Goal: Download file/media

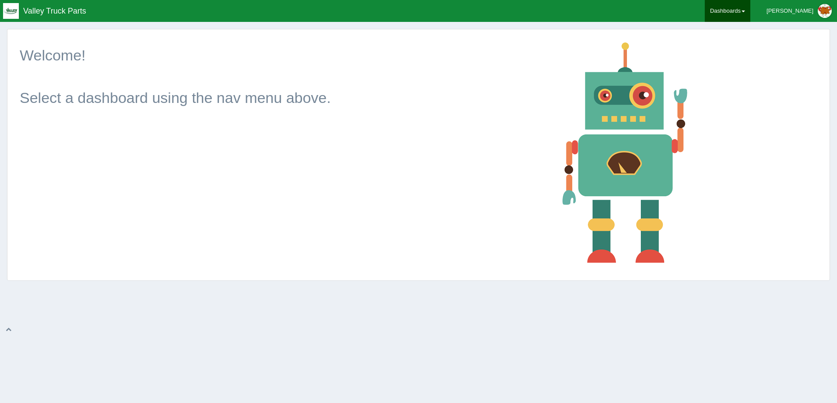
click at [748, 10] on link "Dashboards" at bounding box center [728, 11] width 46 height 22
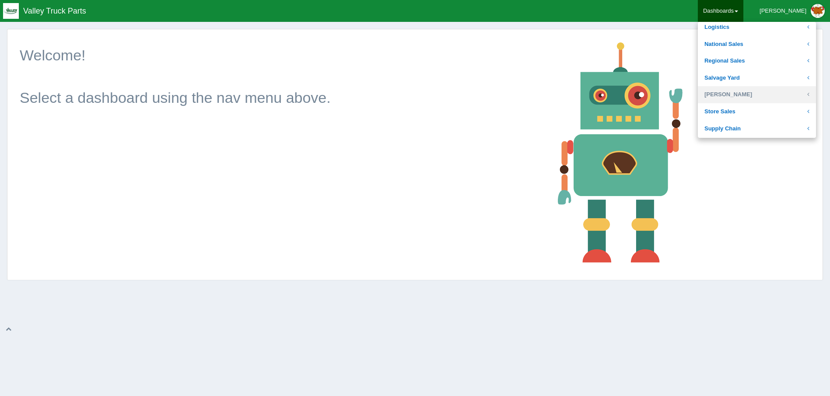
scroll to position [175, 0]
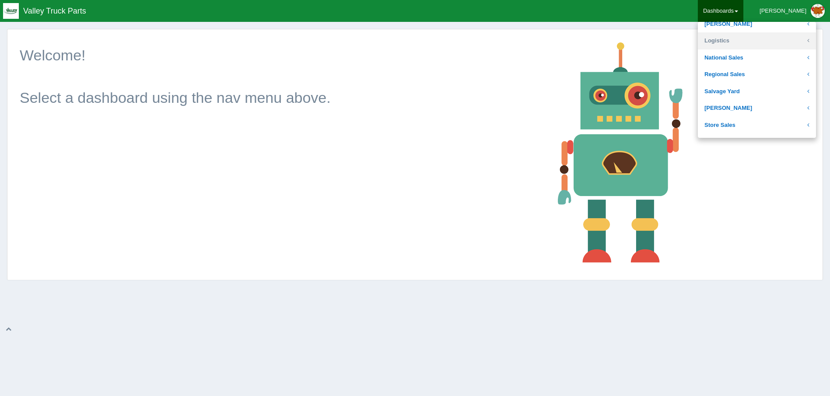
click at [749, 36] on link "Logistics" at bounding box center [757, 40] width 118 height 17
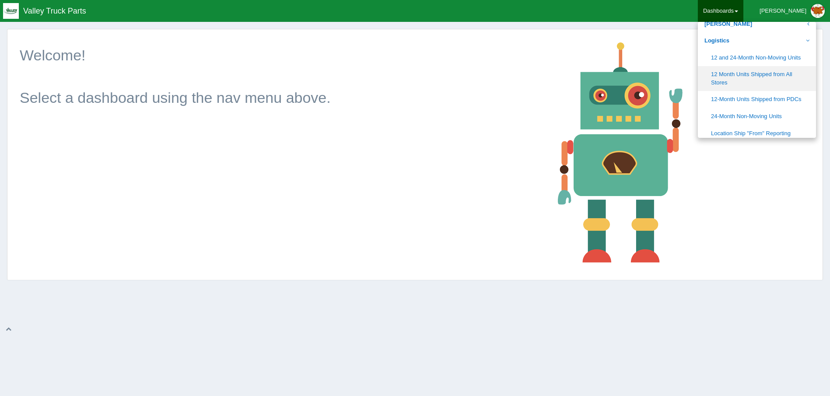
click at [776, 79] on link "12 Month Units Shipped from All Stores" at bounding box center [757, 78] width 118 height 25
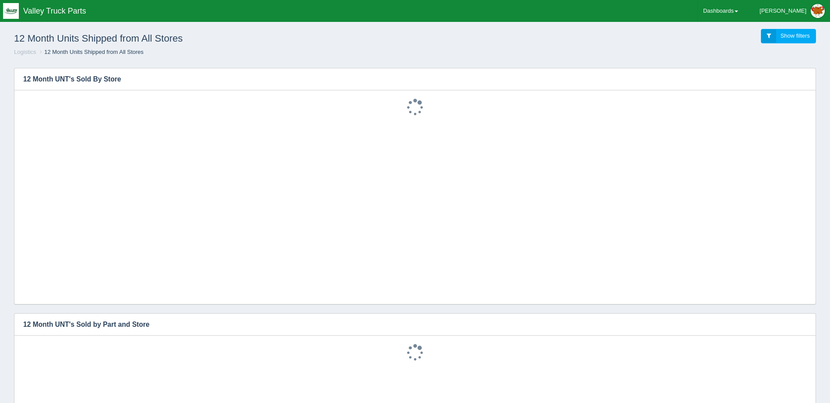
click at [777, 35] on link "Show filters" at bounding box center [788, 36] width 55 height 14
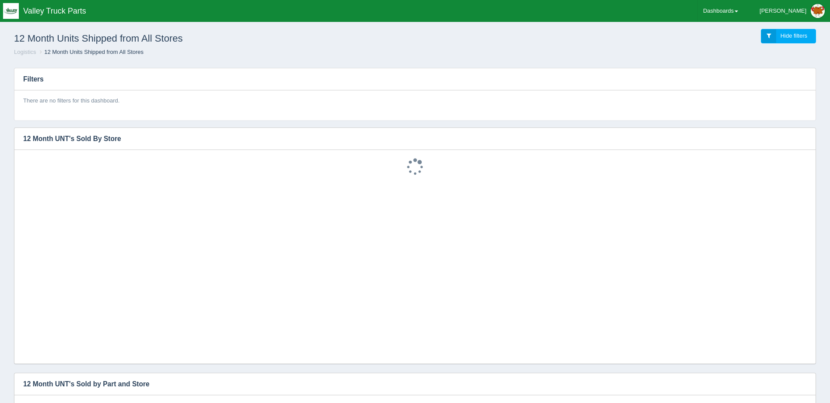
click at [777, 35] on link "Hide filters" at bounding box center [788, 36] width 55 height 14
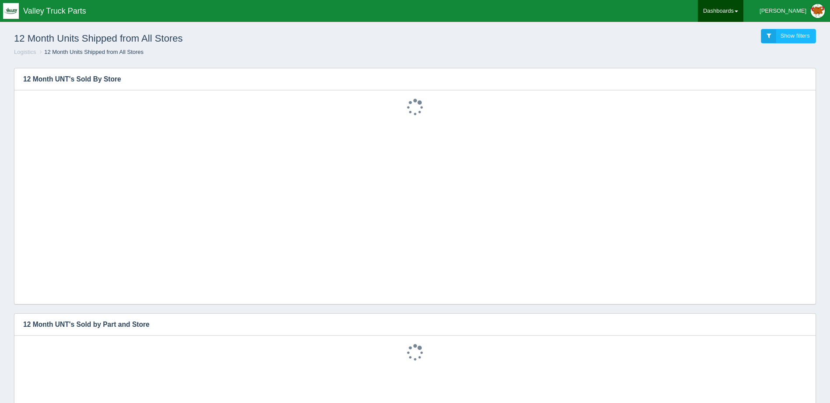
click at [744, 6] on link "Dashboards" at bounding box center [721, 11] width 46 height 22
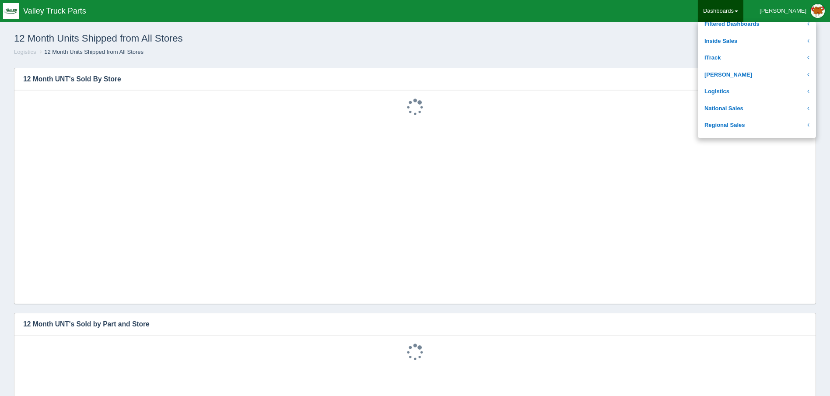
scroll to position [131, 0]
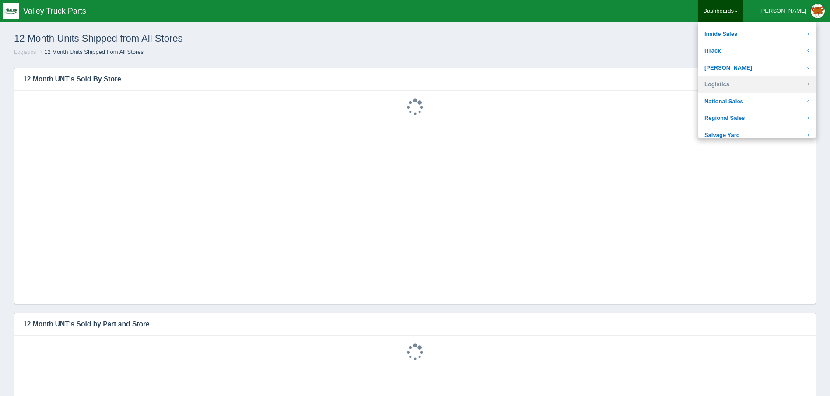
click at [765, 80] on link "Logistics" at bounding box center [757, 84] width 118 height 17
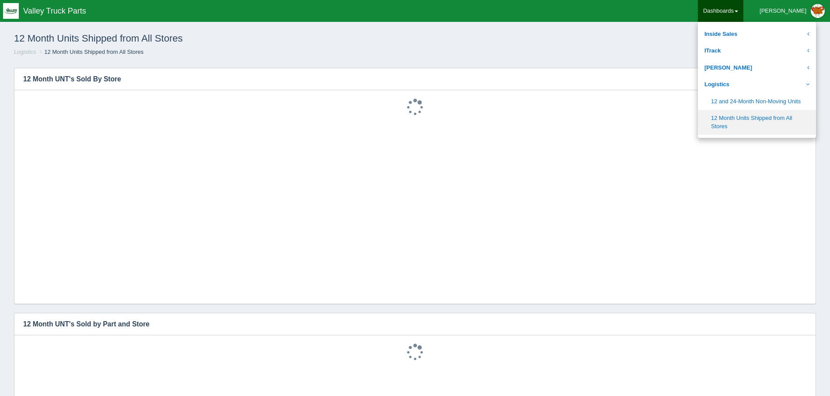
click at [766, 126] on link "12 Month Units Shipped from All Stores" at bounding box center [757, 122] width 118 height 25
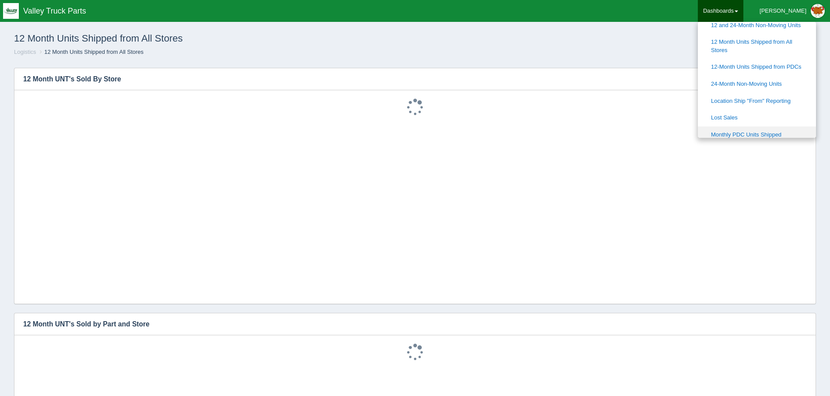
scroll to position [219, 0]
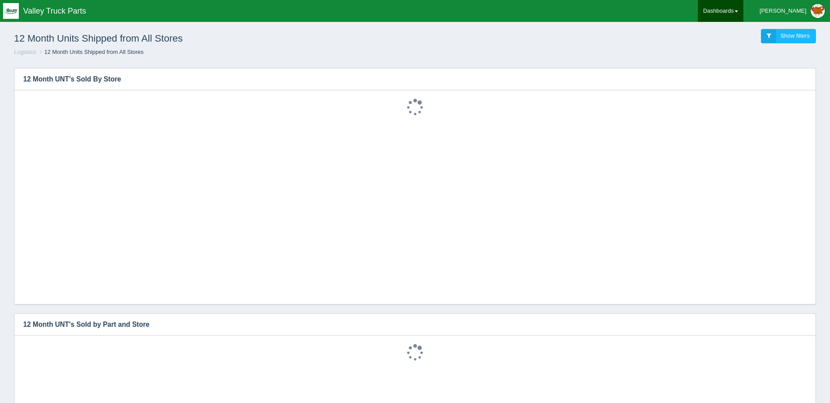
click at [741, 11] on link "Dashboards" at bounding box center [721, 11] width 46 height 22
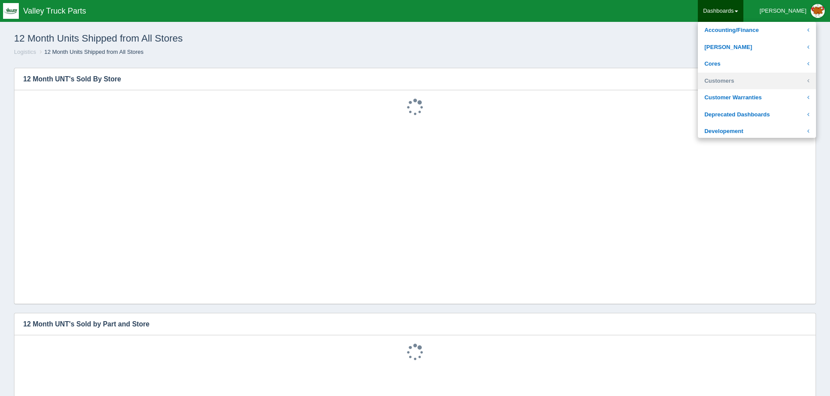
scroll to position [88, 0]
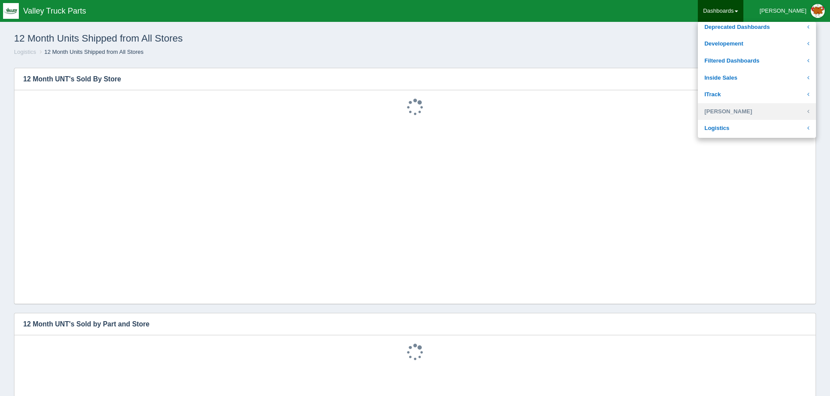
click at [760, 119] on link "[PERSON_NAME]" at bounding box center [757, 111] width 118 height 17
click at [748, 113] on link "[PERSON_NAME]" at bounding box center [757, 111] width 118 height 17
click at [751, 130] on link "Logistics" at bounding box center [757, 128] width 118 height 17
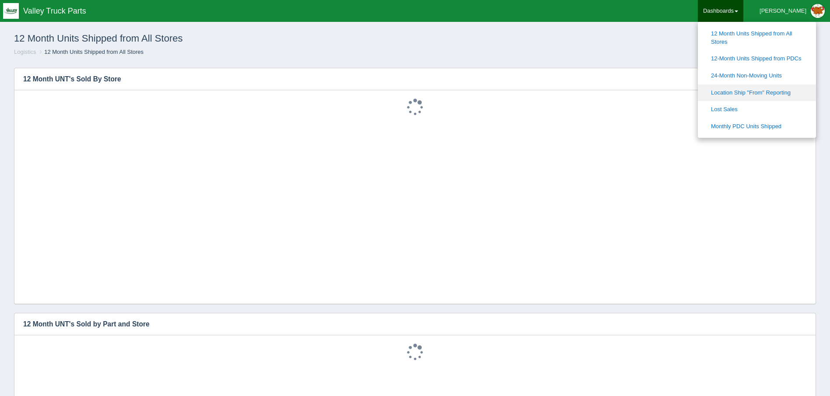
scroll to position [219, 0]
click at [768, 54] on link "12-Month Units Shipped from PDCs" at bounding box center [757, 55] width 118 height 17
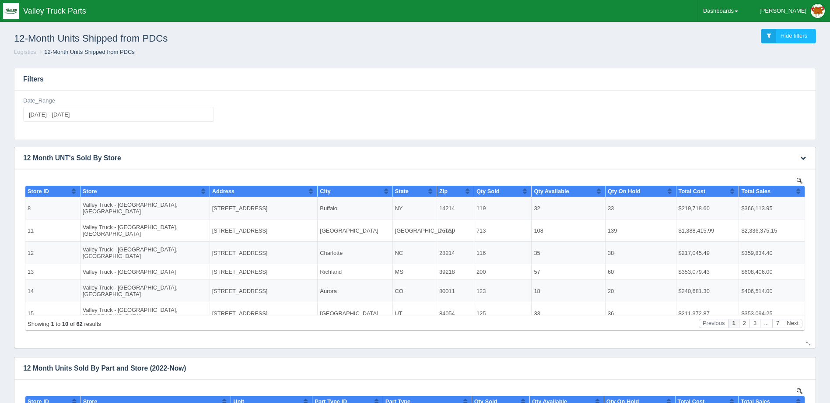
click at [77, 188] on th "Store ID" at bounding box center [52, 191] width 55 height 11
click at [75, 188] on button "Sort column descending" at bounding box center [74, 191] width 6 height 11
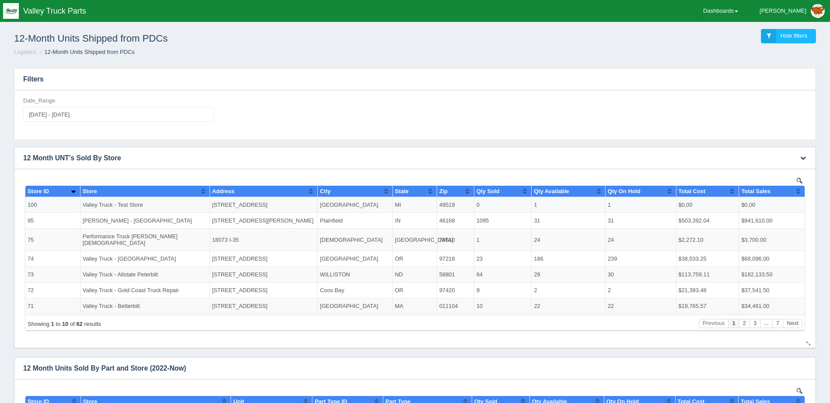
click at [183, 221] on td "Eaton - Plainfield" at bounding box center [145, 221] width 130 height 16
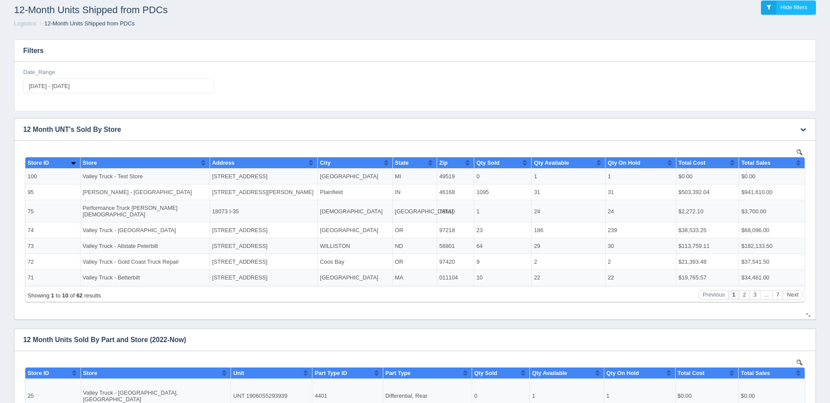
scroll to position [44, 0]
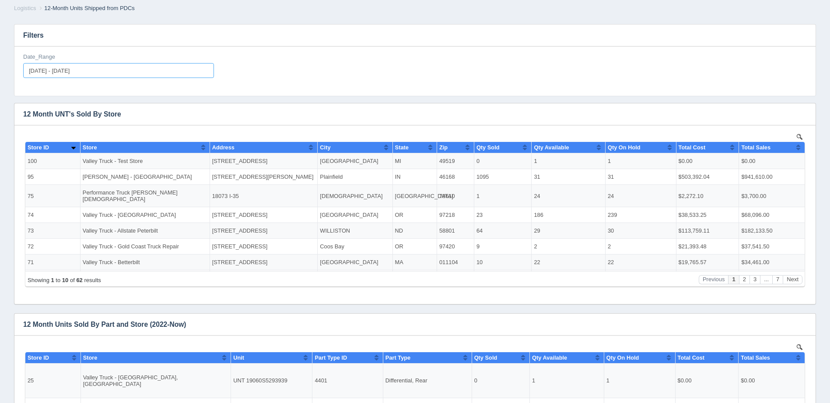
type input "[DATE]"
click at [100, 69] on input "[DATE] - [DATE]" at bounding box center [118, 70] width 191 height 15
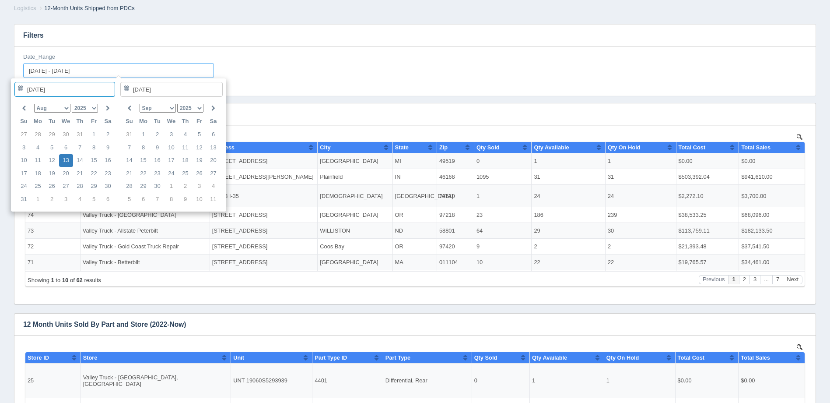
type input "[DATE]"
click at [48, 68] on input "[DATE] - [DATE]" at bounding box center [118, 70] width 191 height 15
type input "2025-7-13 - 2025-08-13"
type input "2025-07-13"
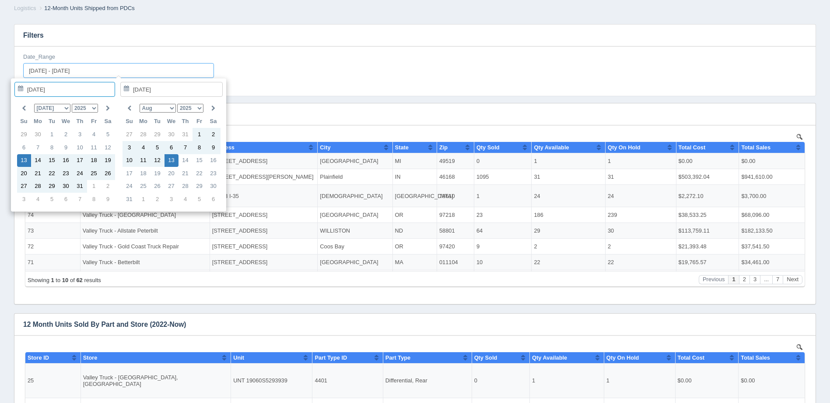
click at [54, 70] on input "2025-7-13 - 2025-08-13" at bounding box center [118, 70] width 191 height 15
type input "2025-7-1 - 2025-08-13"
type input "2025-07-01"
click at [78, 70] on input "2025-7-1 - 2025-08-13" at bounding box center [118, 70] width 191 height 15
type input "2025-7-1 - 2025-07-13"
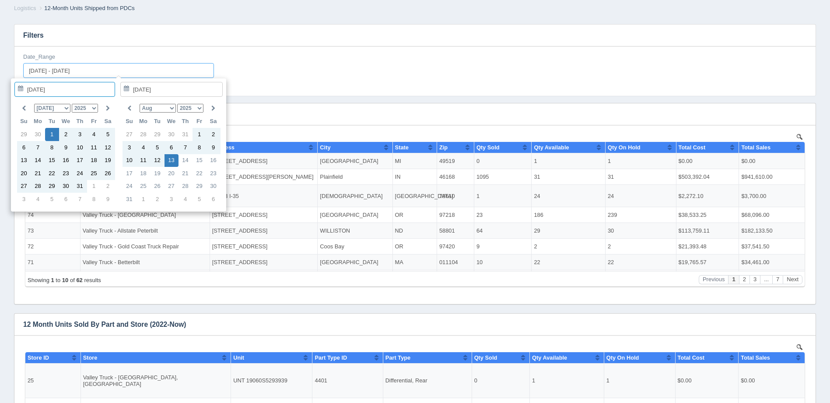
type input "2025-07-13"
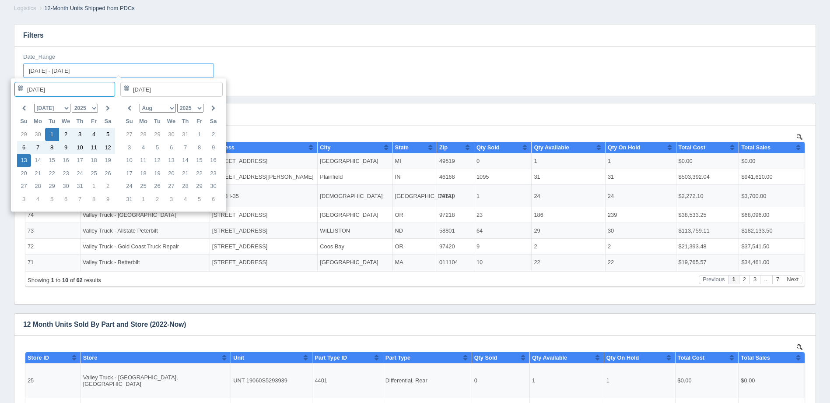
click at [93, 71] on input "2025-7-1 - 2025-07-13" at bounding box center [118, 70] width 191 height 15
type input "2025-7-1 - 2025-07-1"
type input "2025-07-01"
type input "2025-07-01 - 2025-07-01"
click at [195, 58] on div "Date_Range 2025-07-01 - 2025-07-01" at bounding box center [118, 65] width 191 height 25
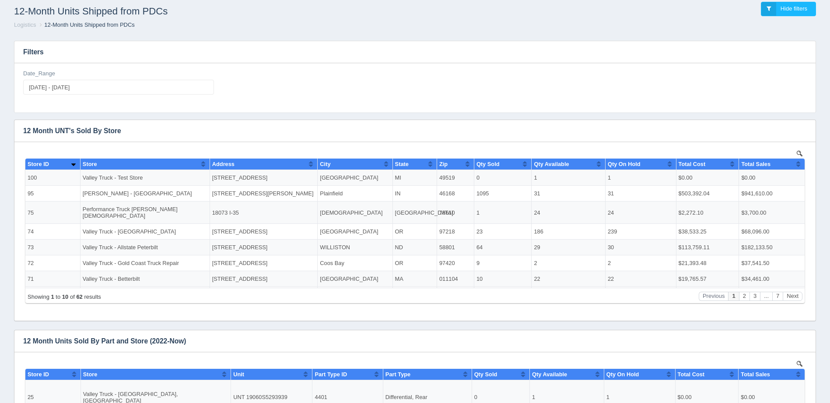
scroll to position [0, 0]
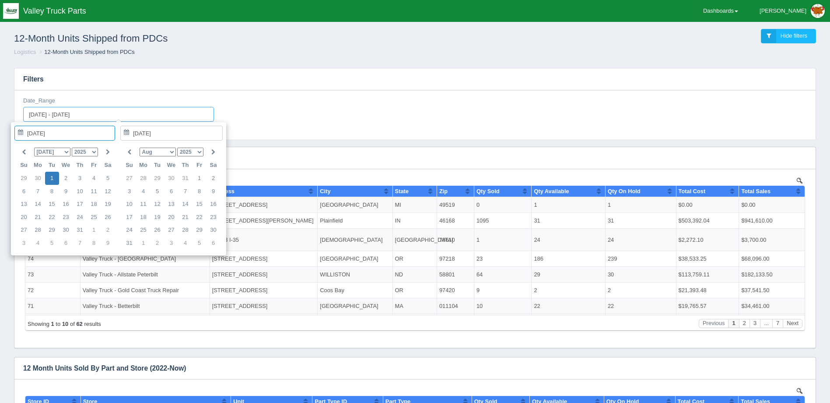
click at [102, 116] on input "2025-07-01 - 2025-07-01" at bounding box center [118, 114] width 191 height 15
type input "2025-07-01"
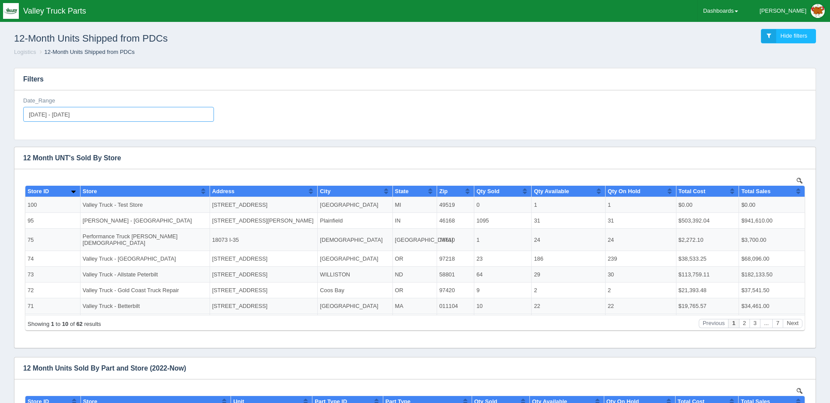
click at [39, 114] on input "2025-07-01 - 2025-07-01" at bounding box center [118, 114] width 191 height 15
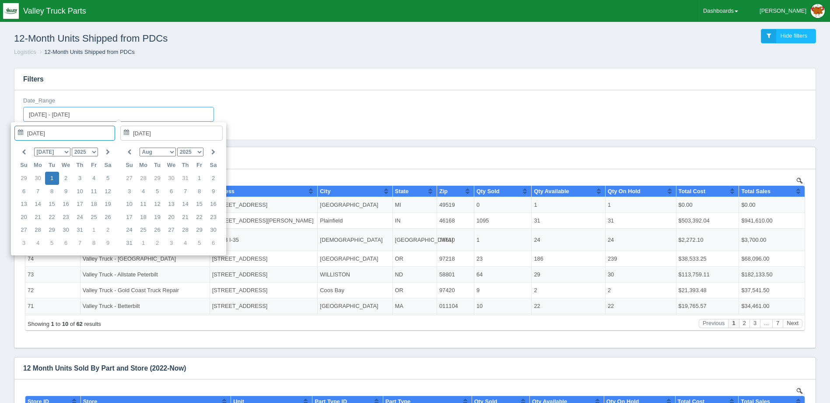
type input "202-07-01 - 2025-07-01"
type input "0202-07-01"
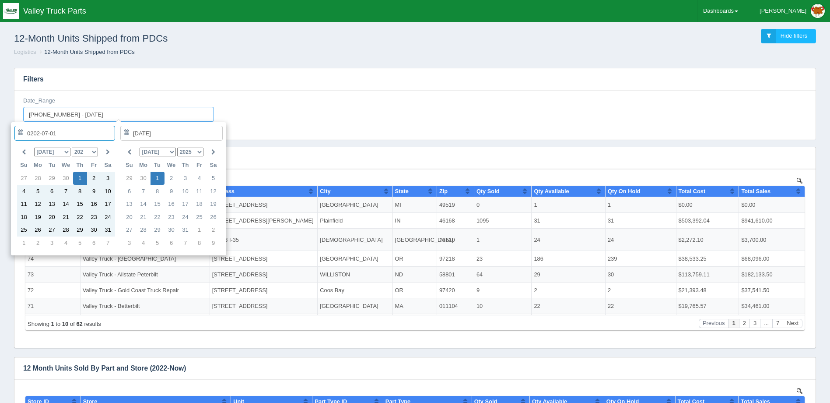
type input "2024-07-01 - 2025-07-01"
type input "2024-07-01"
type input "2024-07-01 - 2025-07-01"
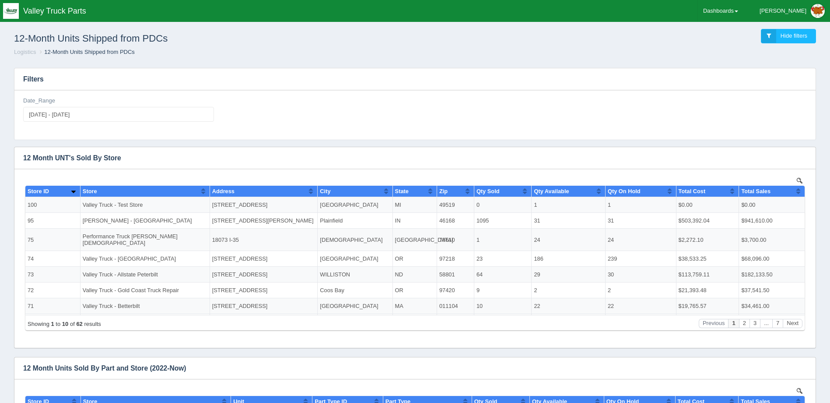
click at [215, 89] on h3 "Filters" at bounding box center [414, 79] width 801 height 22
drag, startPoint x: 189, startPoint y: 121, endPoint x: 187, endPoint y: 132, distance: 10.7
click at [189, 122] on input "2024-07-01 - 2025-07-01" at bounding box center [118, 114] width 191 height 15
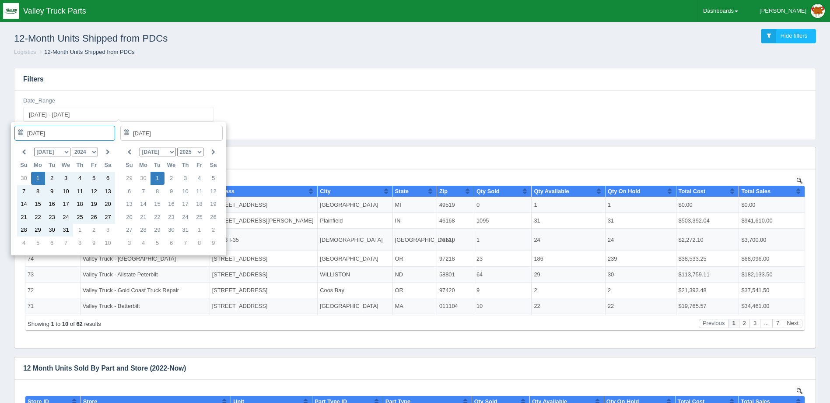
click at [313, 102] on div "Date_Range 2024-07-01 - 2025-07-01" at bounding box center [415, 113] width 791 height 32
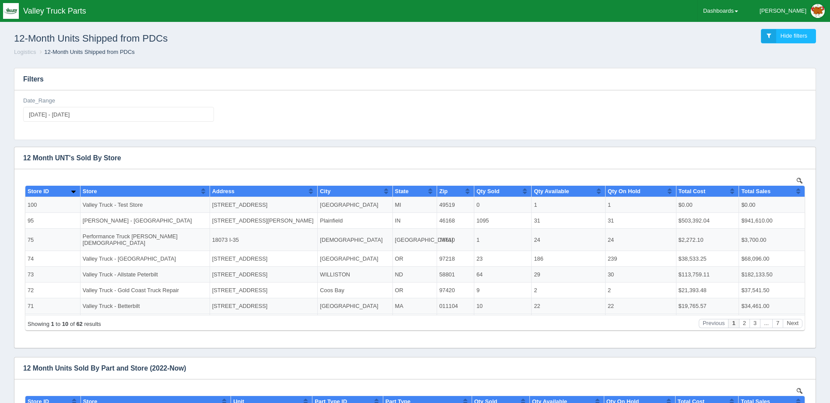
click at [312, 137] on div "Date_Range 2024-07-01 - 2025-07-01" at bounding box center [414, 114] width 801 height 49
click at [236, 128] on div "Date_Range 2024-07-01 - 2025-07-01" at bounding box center [415, 113] width 791 height 32
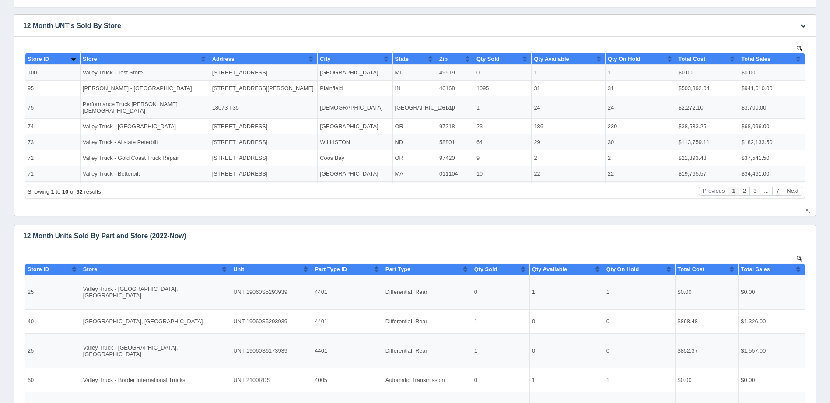
drag, startPoint x: 186, startPoint y: 205, endPoint x: 209, endPoint y: 255, distance: 55.4
click html "Show 10 25 50 100 entries Store ID Store Address City State Zip Qty Sold Qty Av…"
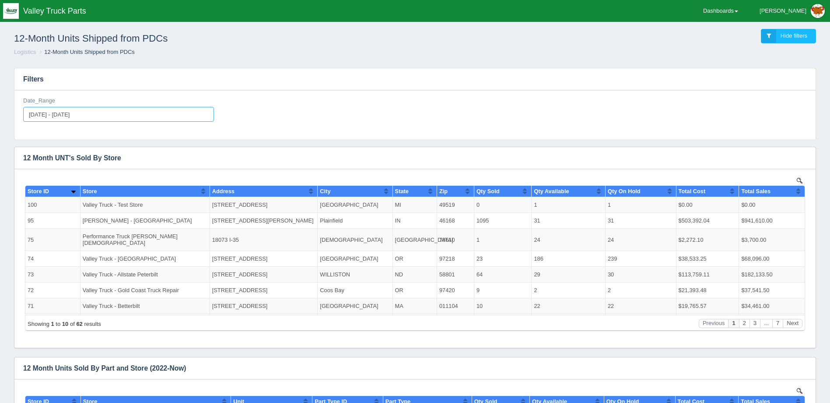
click at [115, 116] on input "2024-07-01 - 2025-07-01" at bounding box center [118, 114] width 191 height 15
click at [153, 97] on div "Date_Range 2024-07-01 - 2025-07-01" at bounding box center [118, 109] width 191 height 25
click at [91, 119] on input "2024-07-01 - 2025-07-01" at bounding box center [118, 114] width 191 height 15
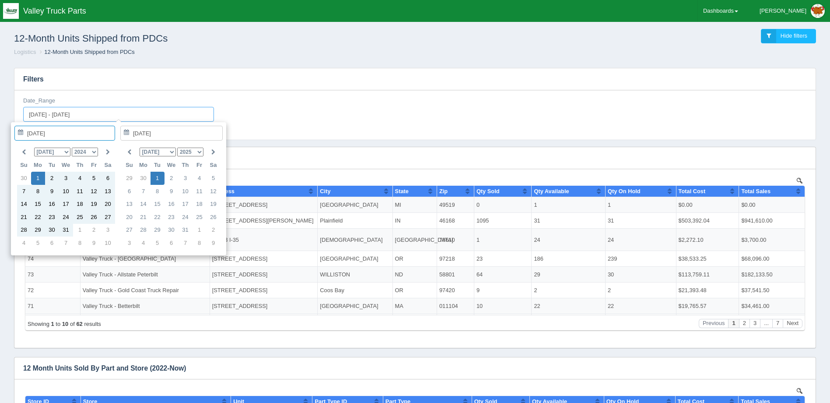
type input "2024-07-01"
type input "2025-07-01"
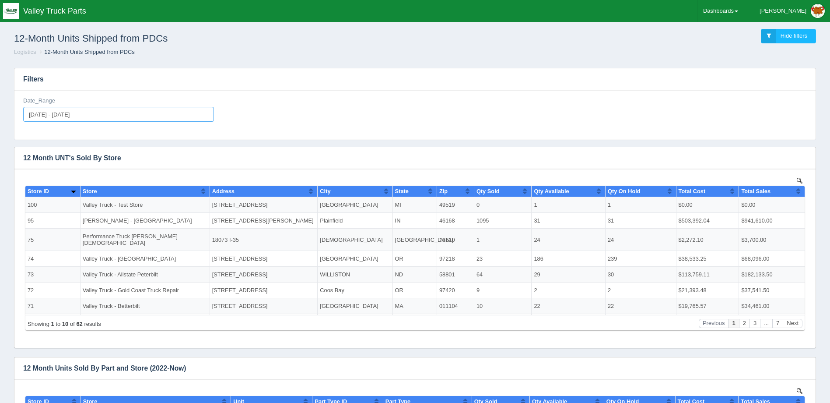
click at [104, 115] on input "2024-07-01 - 2025-07-01" at bounding box center [118, 114] width 191 height 15
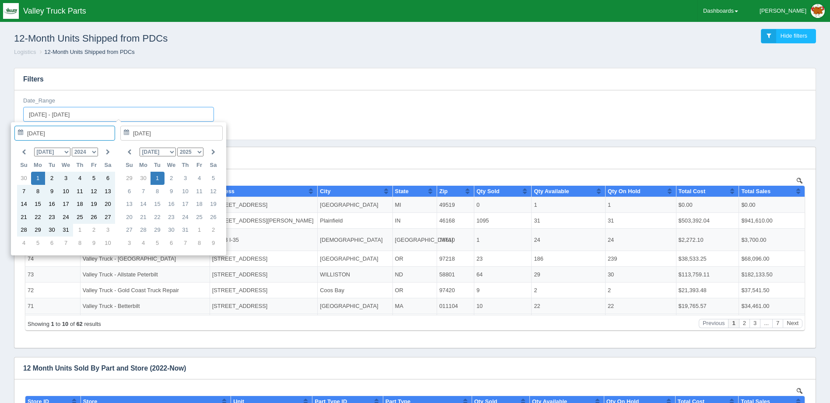
type input "2024-07-01"
type input "2025-07-01"
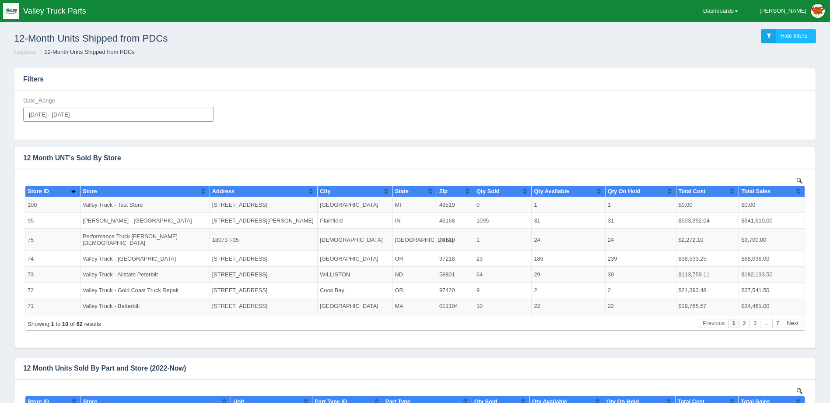
click at [111, 115] on input "2024-07-01 - 2025-07-01" at bounding box center [118, 114] width 191 height 15
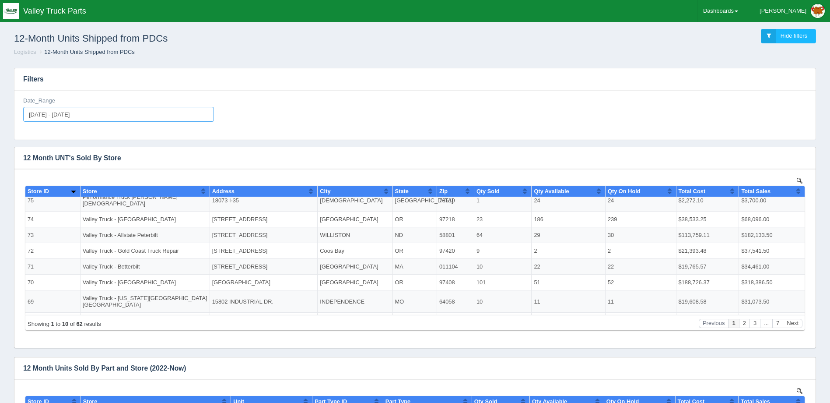
click at [126, 115] on input "2024-07-01 - 2025-07-01" at bounding box center [118, 114] width 191 height 15
click at [235, 76] on h3 "Filters" at bounding box center [414, 79] width 801 height 22
click at [142, 108] on input "2024-07-01 - 2025-07-01" at bounding box center [118, 114] width 191 height 15
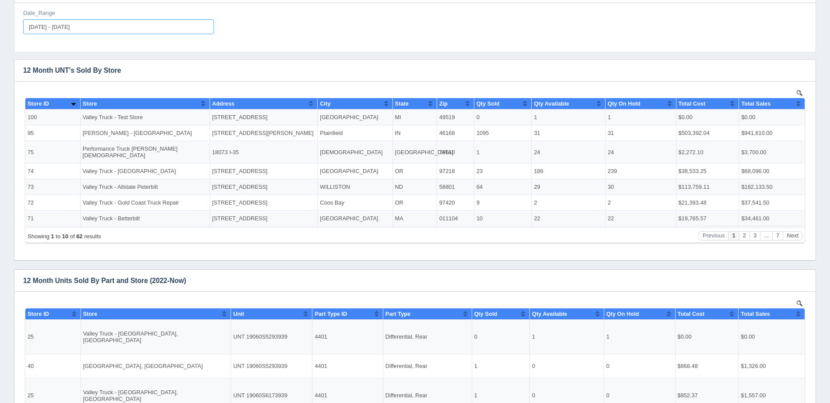
click at [101, 28] on input "2024-07-01 - 2025-07-01" at bounding box center [118, 26] width 191 height 15
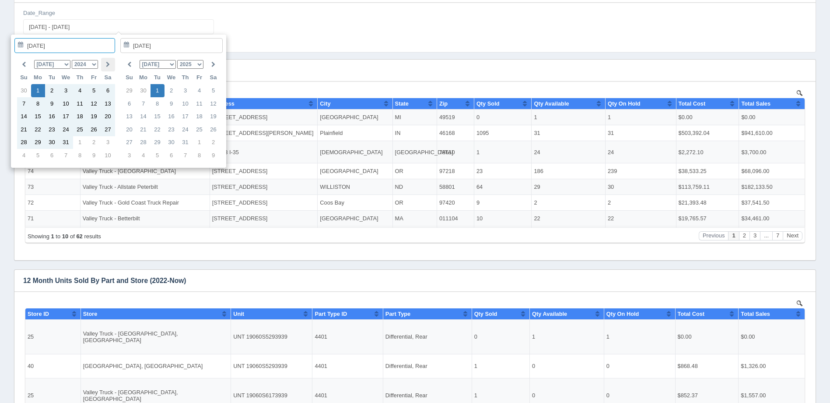
click at [112, 67] on th at bounding box center [108, 65] width 14 height 14
type input "2024-08-01"
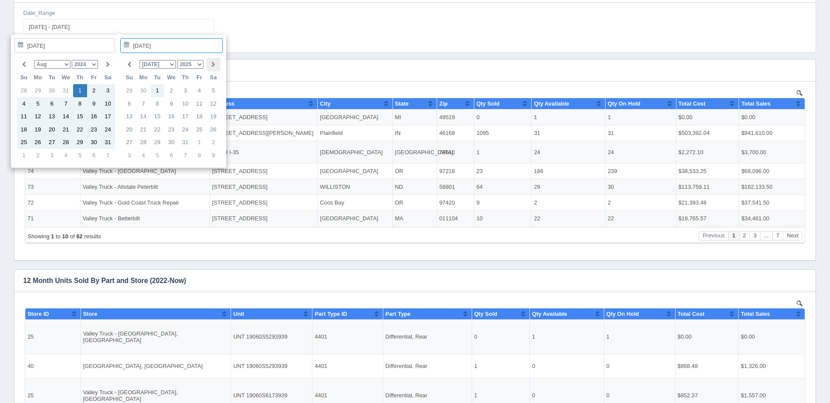
click at [213, 70] on th at bounding box center [214, 65] width 14 height 14
type input "2025-08-01"
type input "2024-08-01 - 2025-08-01"
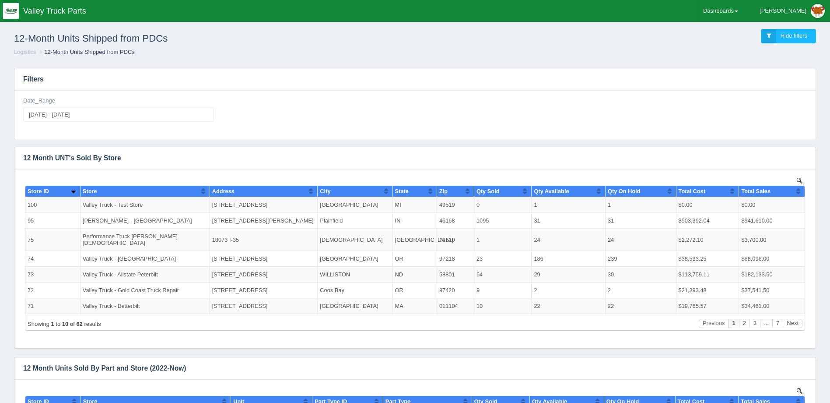
click at [308, 123] on div "Date_Range 2024-08-01 - 2025-08-01" at bounding box center [415, 113] width 791 height 32
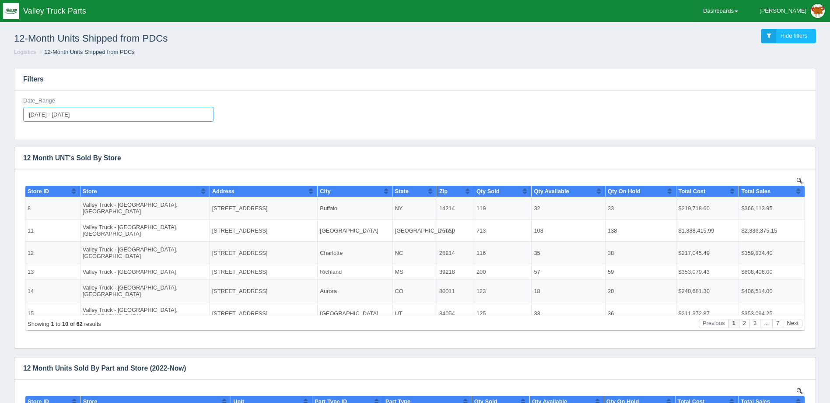
type input "[DATE]"
type input "2025-08-13"
click at [102, 111] on input "2025-08-13 - 2025-08-13" at bounding box center [118, 114] width 191 height 15
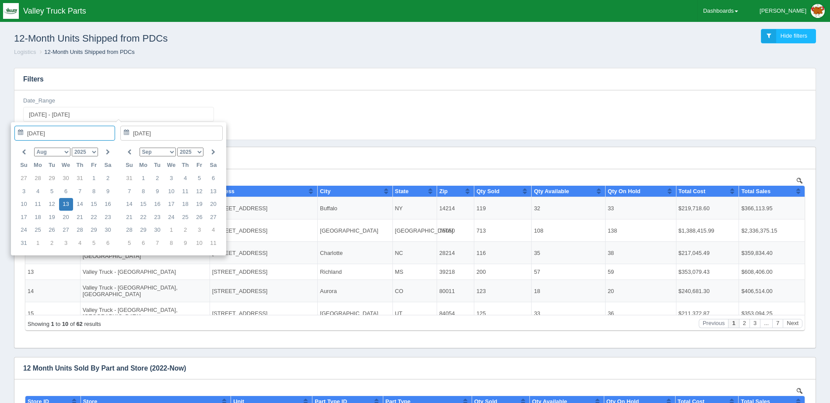
click at [477, 77] on h3 "Filters" at bounding box center [414, 79] width 801 height 22
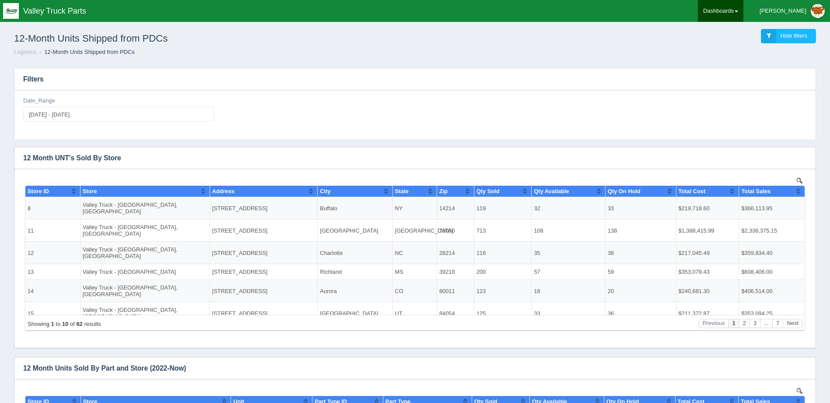
click at [738, 4] on link "Dashboards" at bounding box center [721, 11] width 46 height 22
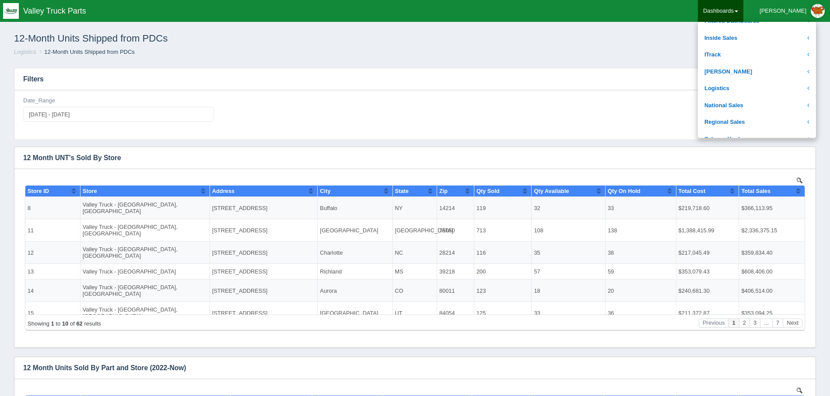
scroll to position [131, 0]
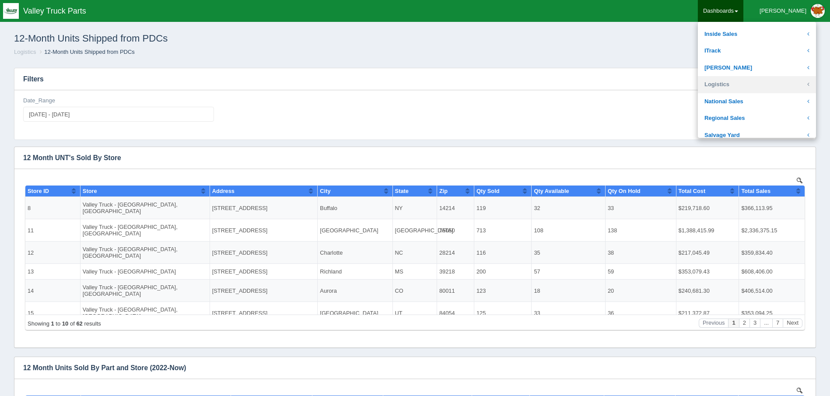
click at [750, 81] on link "Logistics" at bounding box center [757, 84] width 118 height 17
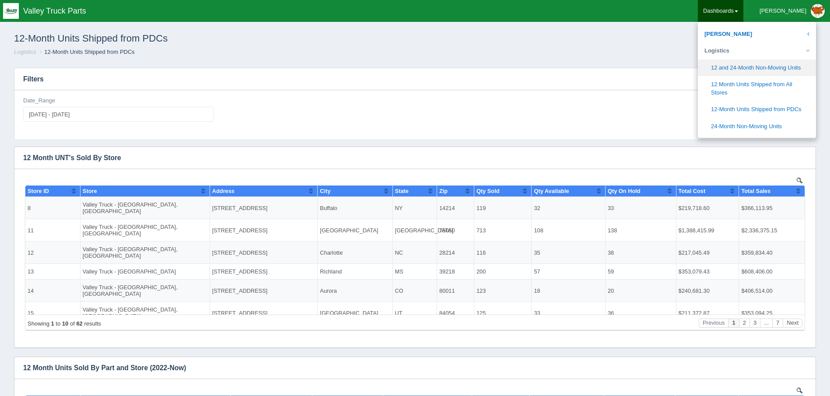
scroll to position [219, 0]
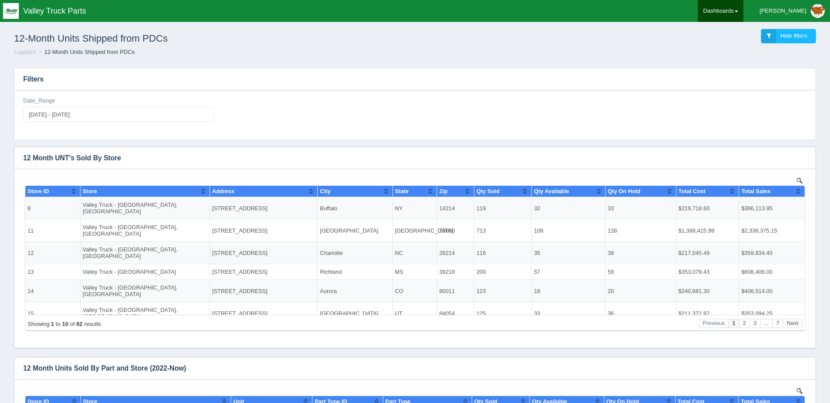
click at [744, 20] on link "Dashboards" at bounding box center [721, 11] width 46 height 22
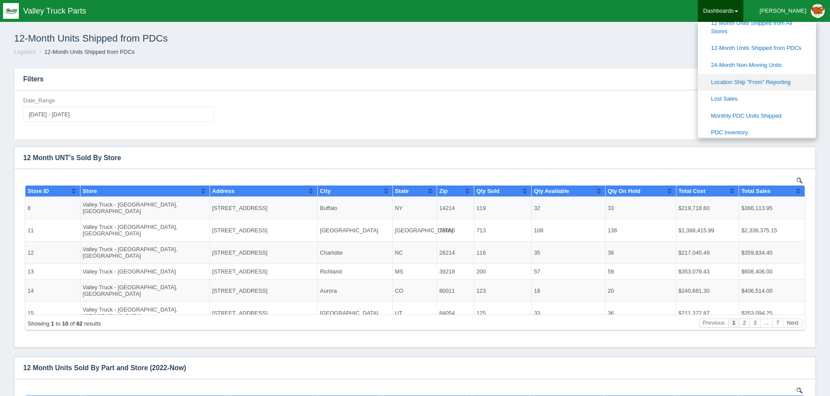
scroll to position [175, 0]
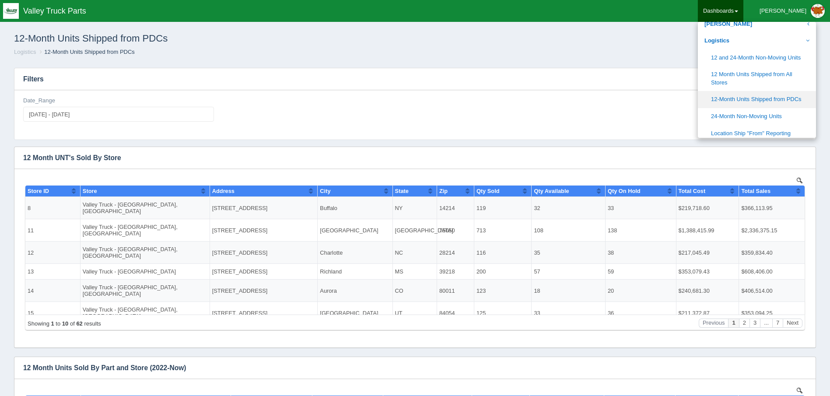
click at [780, 98] on link "12-Month Units Shipped from PDCs" at bounding box center [757, 99] width 118 height 17
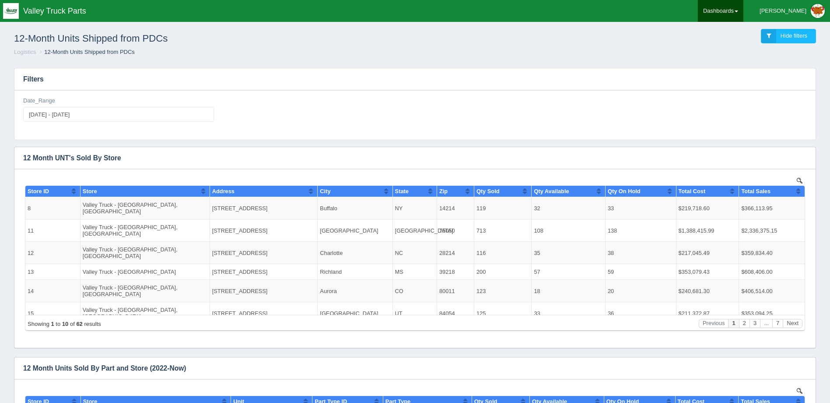
click at [744, 15] on link "Dashboards" at bounding box center [721, 11] width 46 height 22
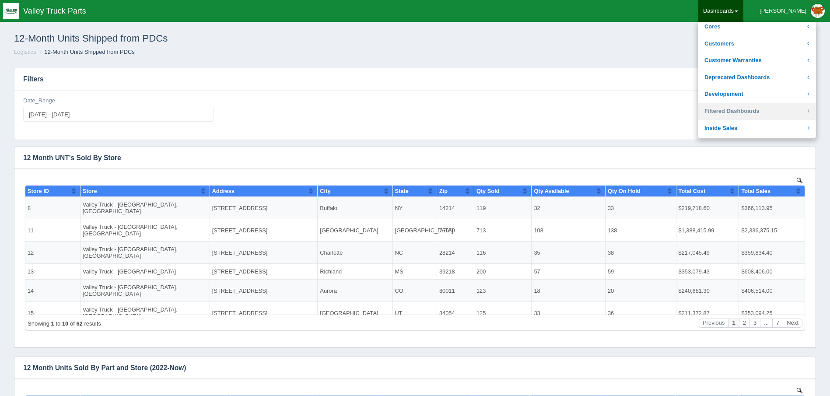
scroll to position [131, 0]
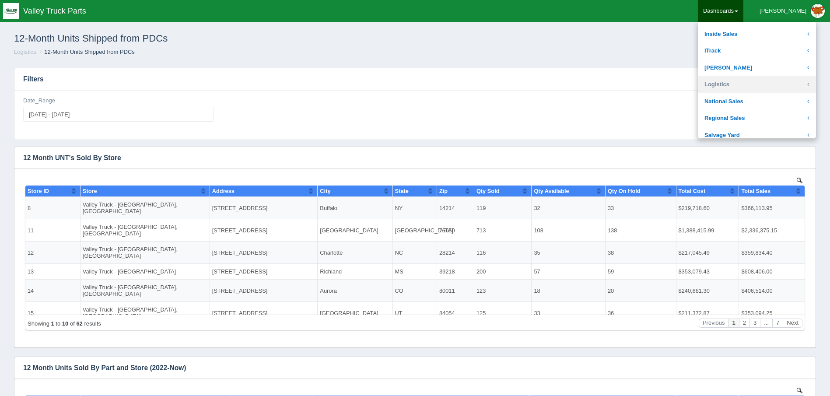
click at [755, 80] on link "Logistics" at bounding box center [757, 84] width 118 height 17
click at [744, 2] on link "Dashboards" at bounding box center [721, 11] width 46 height 22
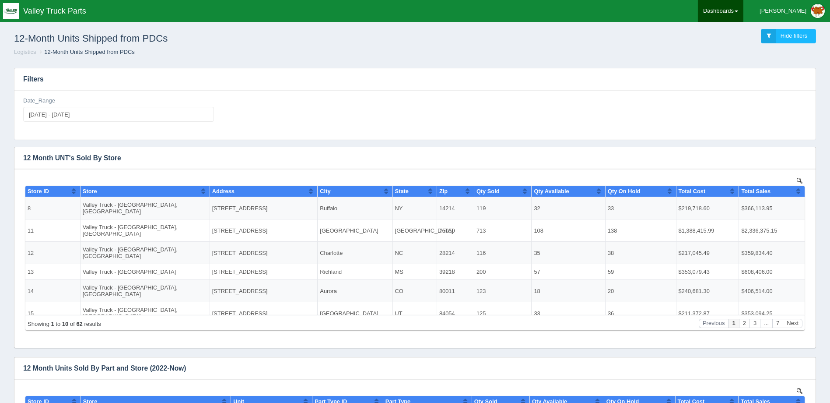
click at [744, 7] on link "Dashboards" at bounding box center [721, 11] width 46 height 22
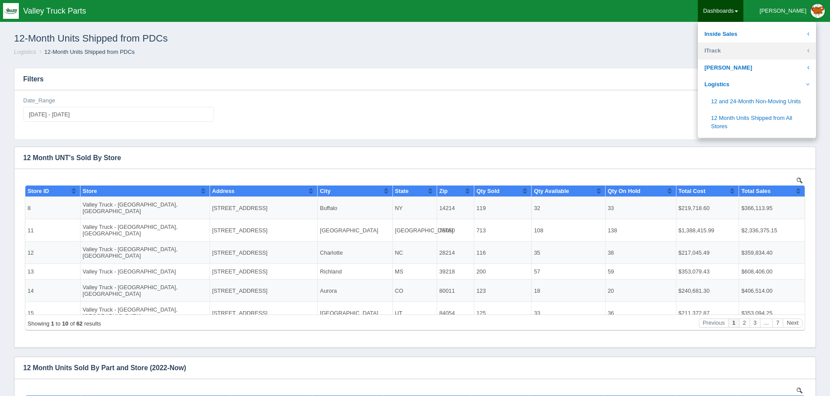
click at [752, 54] on link "ITrack" at bounding box center [757, 50] width 118 height 17
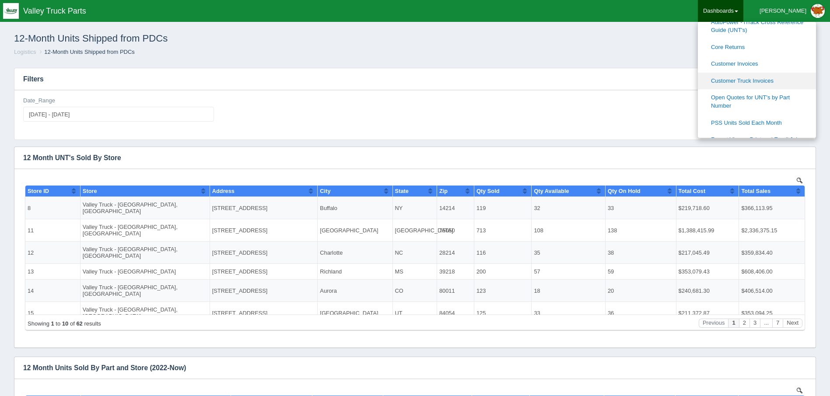
scroll to position [175, 0]
click at [777, 103] on link "Open Quotes for UNT's by Part Number" at bounding box center [757, 103] width 118 height 25
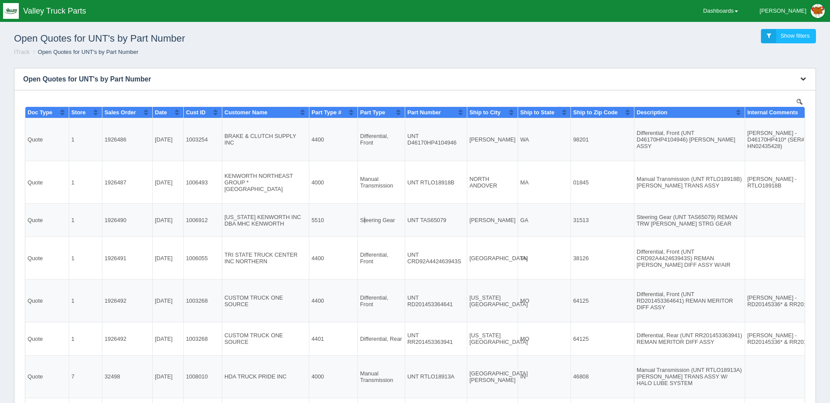
click at [806, 76] on icon "button" at bounding box center [803, 79] width 6 height 6
click at [778, 93] on link "Download CSV" at bounding box center [774, 92] width 70 height 13
click at [358, 74] on h3 "Open Quotes for UNT's by Part Number" at bounding box center [401, 79] width 775 height 22
click at [744, 12] on link "Dashboards" at bounding box center [721, 11] width 46 height 22
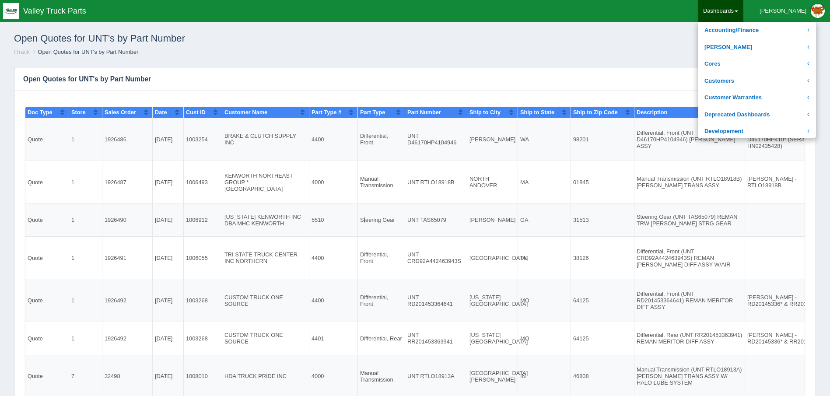
click at [488, 44] on div "Open Quotes for UNT's by Part Number Show filters" at bounding box center [415, 37] width 816 height 24
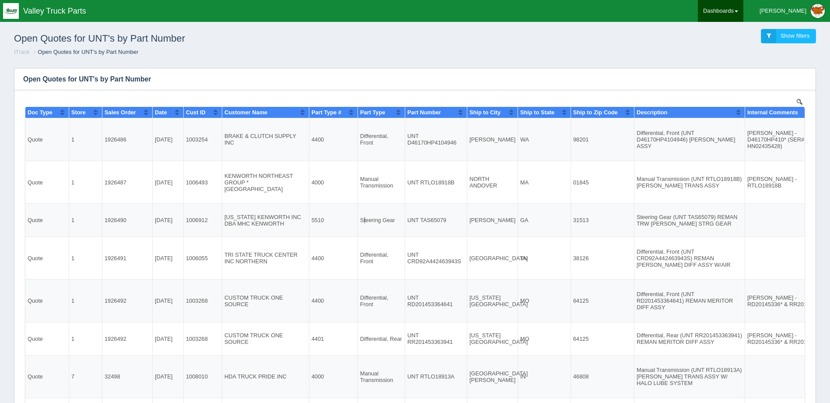
click at [744, 13] on link "Dashboards" at bounding box center [721, 11] width 46 height 22
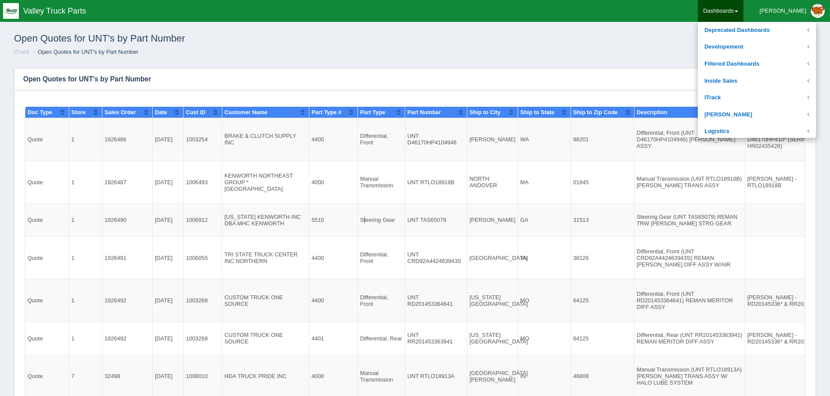
scroll to position [88, 0]
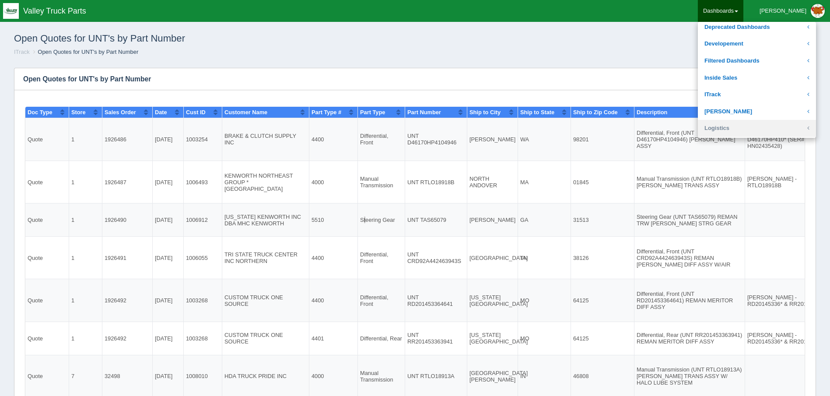
click at [758, 124] on link "Logistics" at bounding box center [757, 128] width 118 height 17
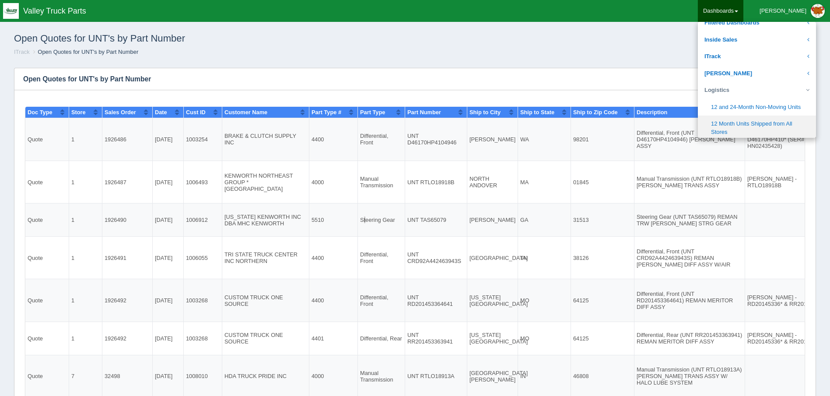
scroll to position [175, 0]
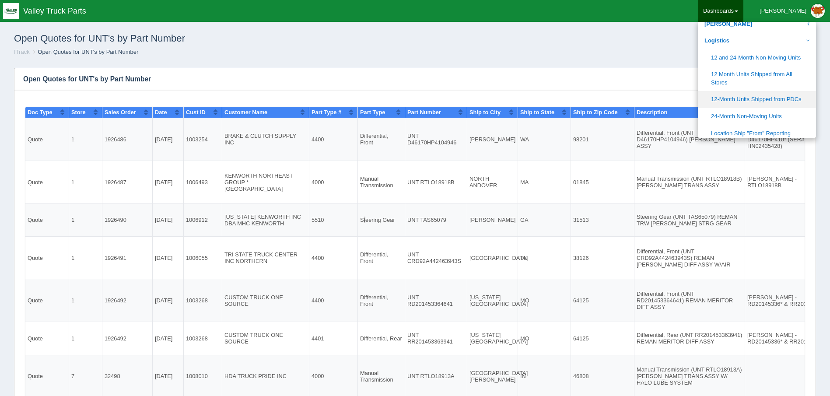
click at [816, 101] on link "12-Month Units Shipped from PDCs" at bounding box center [757, 99] width 118 height 17
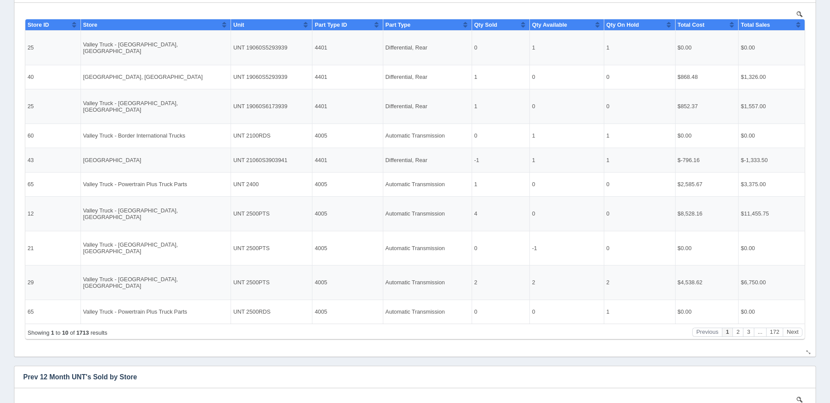
scroll to position [394, 0]
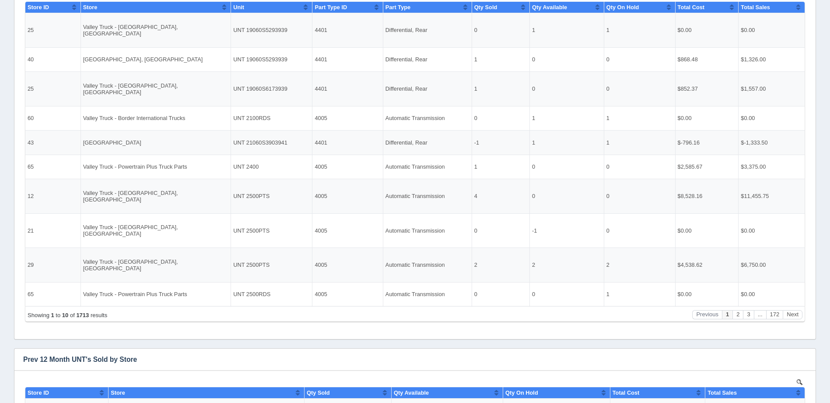
drag, startPoint x: 321, startPoint y: 237, endPoint x: 343, endPoint y: 342, distance: 107.0
click at [343, 342] on div "Download CSV View all results Prev 12 Month UNT's Sold by Store No data found. …" at bounding box center [415, 274] width 807 height 1042
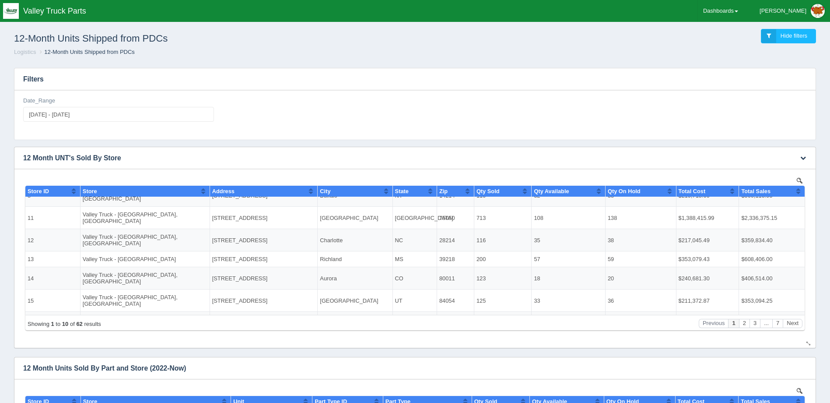
scroll to position [0, 0]
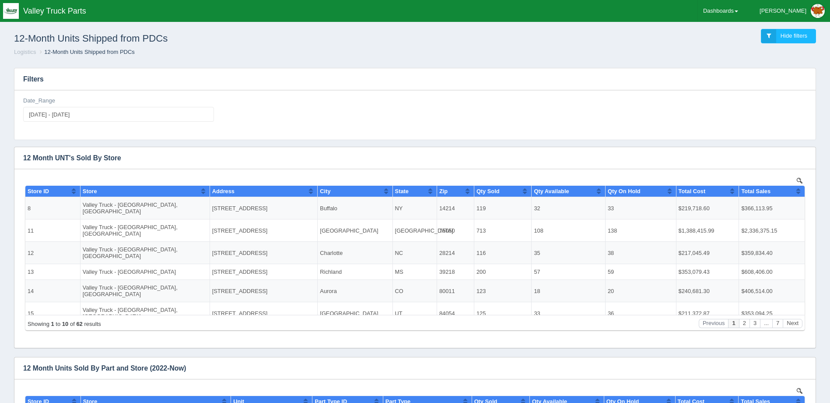
click at [507, 114] on div "Date_Range [DATE] - [DATE]" at bounding box center [415, 113] width 791 height 32
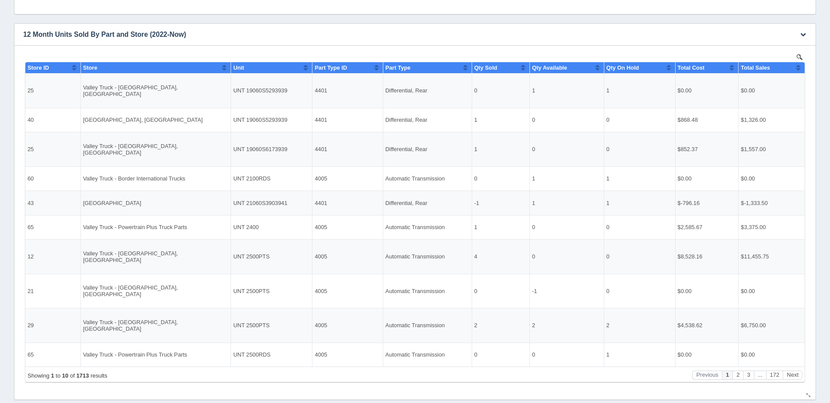
scroll to position [310, 0]
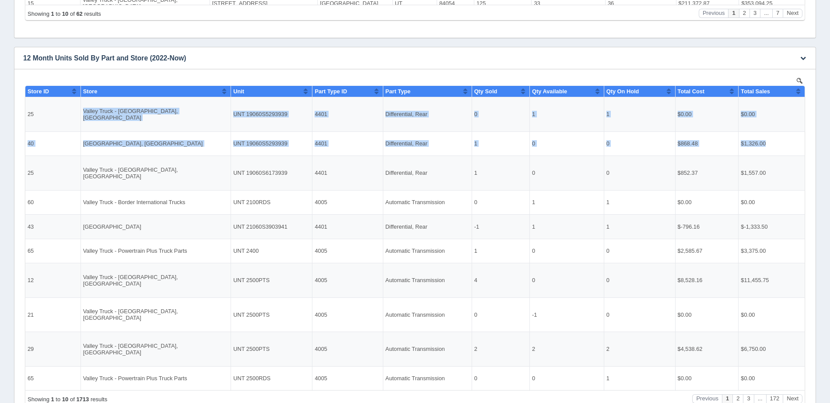
drag, startPoint x: 60, startPoint y: 116, endPoint x: 785, endPoint y: 131, distance: 724.5
click at [785, 131] on tbody "25 Valley Truck - [GEOGRAPHIC_DATA], [GEOGRAPHIC_DATA] UNT 19060S5293939 4401 D…" at bounding box center [414, 243] width 779 height 293
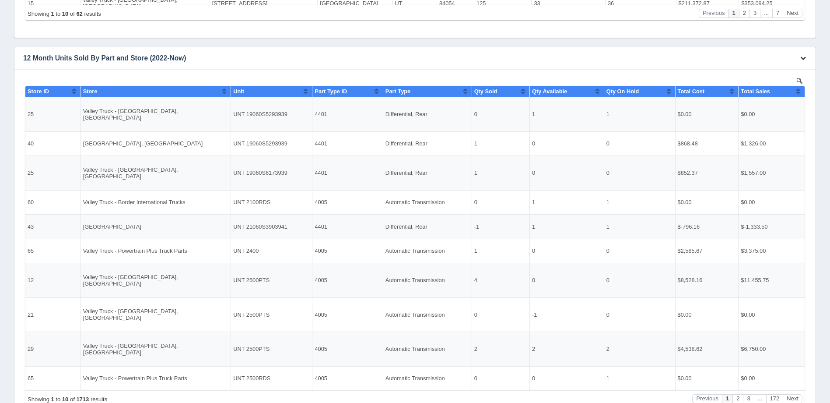
drag, startPoint x: 576, startPoint y: 262, endPoint x: 579, endPoint y: 255, distance: 7.8
click at [577, 262] on td "0" at bounding box center [567, 251] width 74 height 24
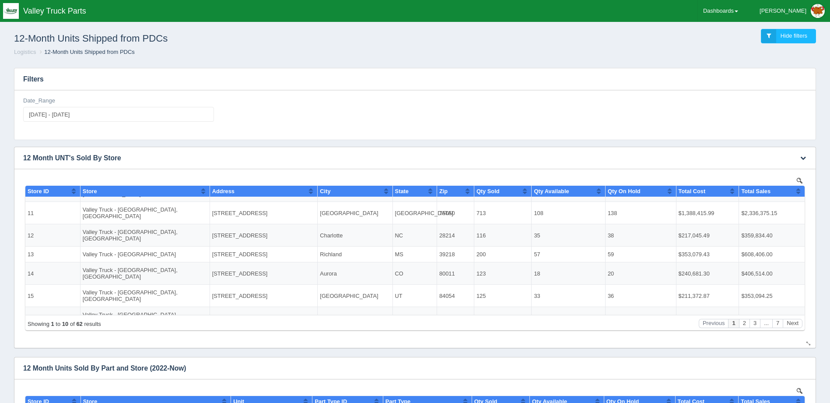
scroll to position [0, 0]
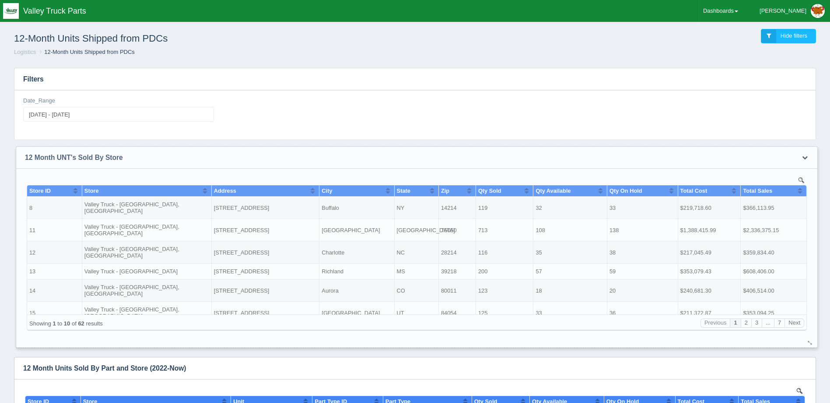
click at [624, 151] on h3 "12 Month UNT's Sold By Store" at bounding box center [403, 158] width 775 height 22
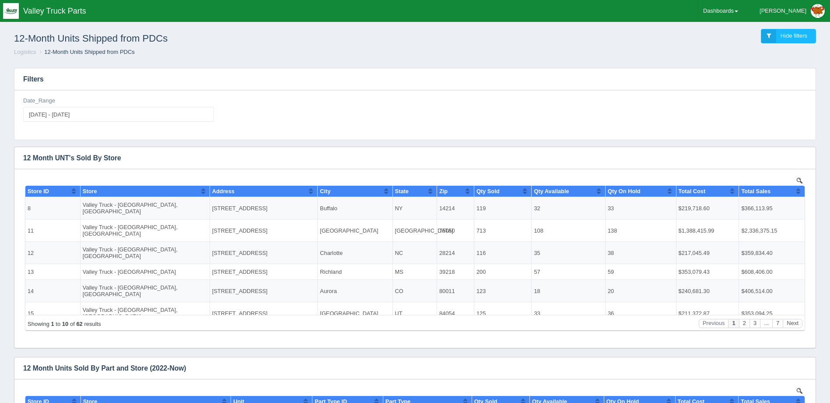
click at [730, 190] on button "Sort column ascending" at bounding box center [733, 191] width 6 height 11
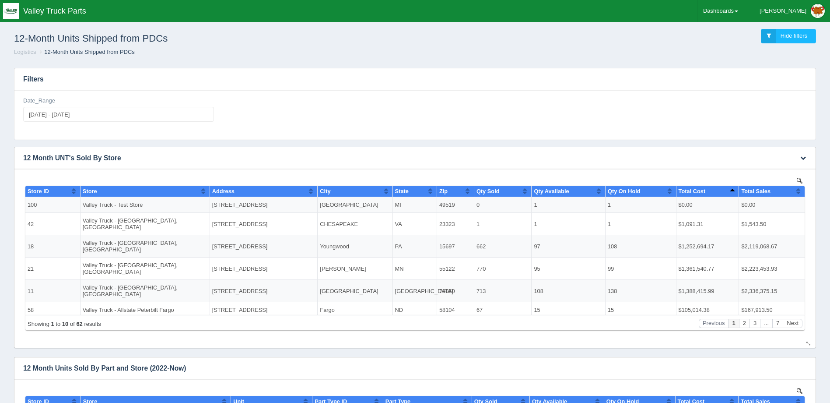
click at [730, 188] on button "Sort column descending" at bounding box center [733, 191] width 6 height 11
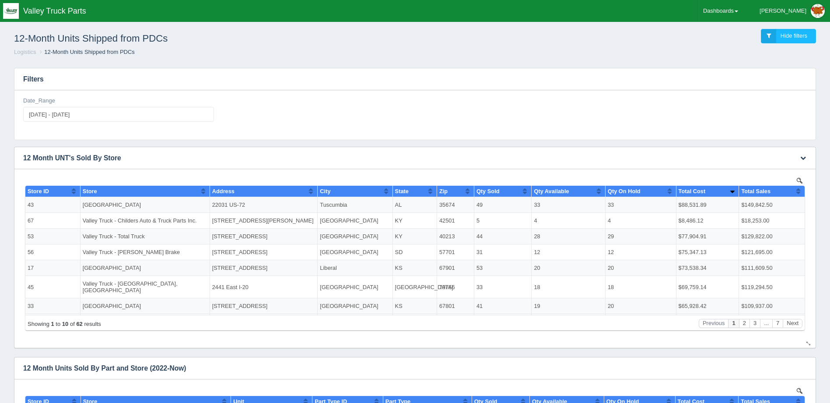
click at [730, 191] on button "Sort column ascending" at bounding box center [733, 191] width 6 height 11
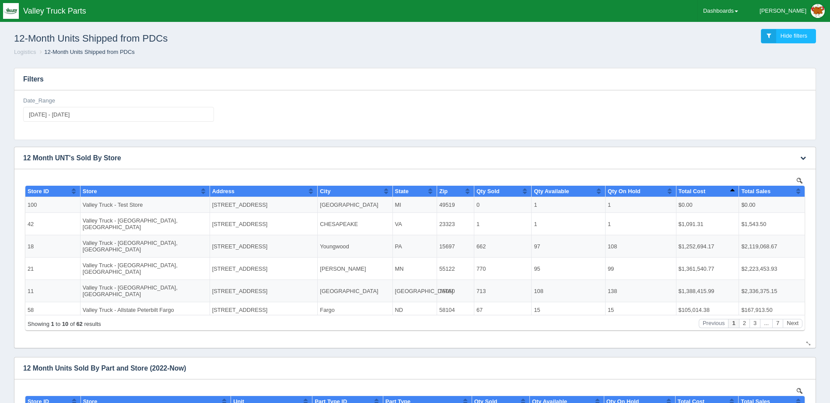
click at [730, 191] on button "Sort column descending" at bounding box center [733, 191] width 6 height 11
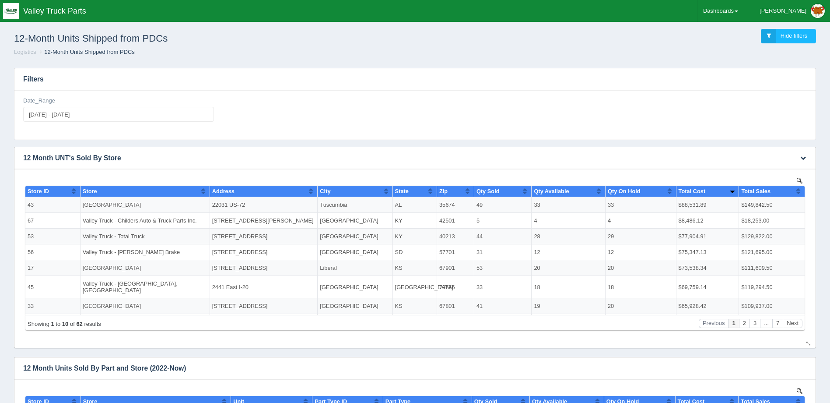
click at [796, 190] on button "Sort column ascending" at bounding box center [799, 191] width 6 height 11
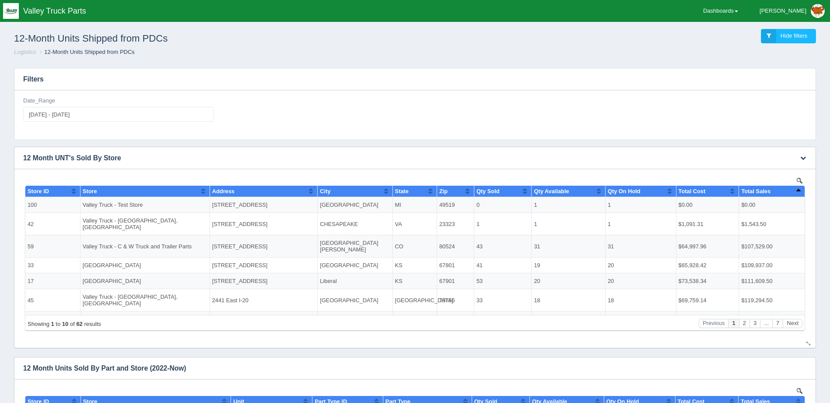
click at [796, 190] on button "Sort column descending" at bounding box center [799, 191] width 6 height 11
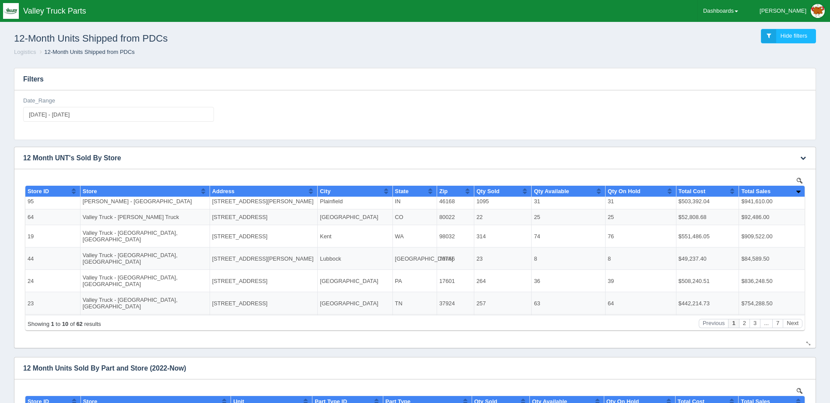
scroll to position [39, 0]
